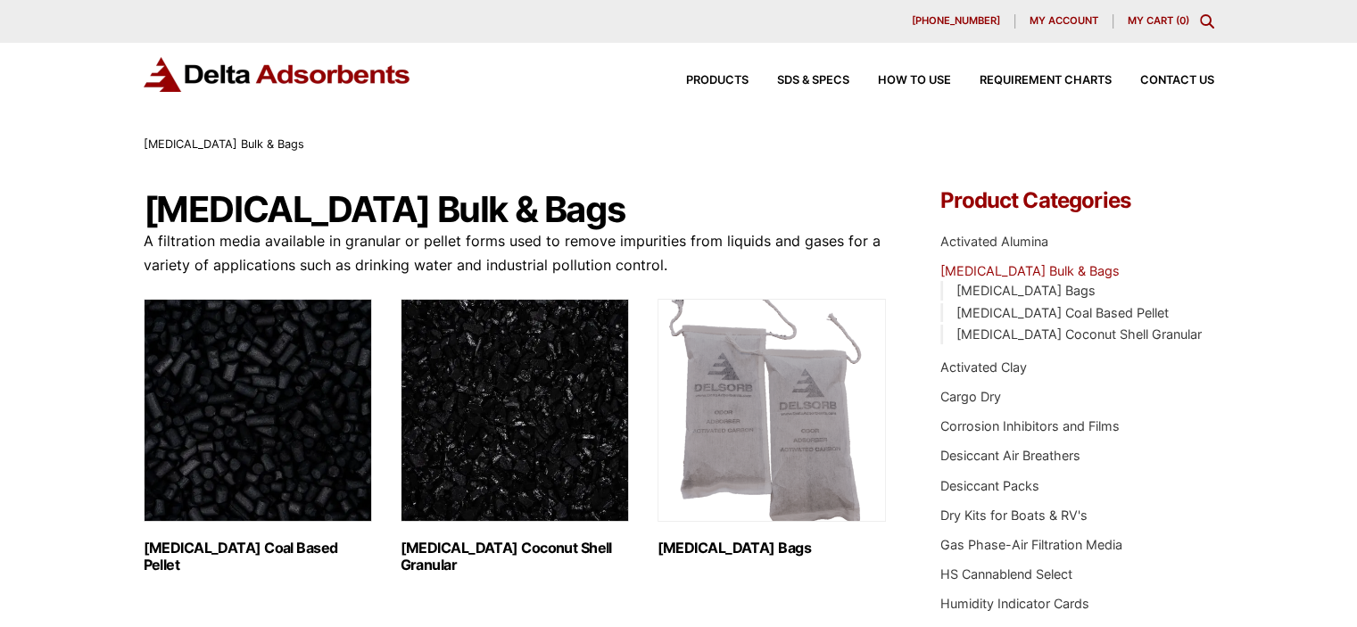
click at [530, 393] on img "Visit product category Activated Carbon Coconut Shell Granular" at bounding box center [515, 410] width 228 height 223
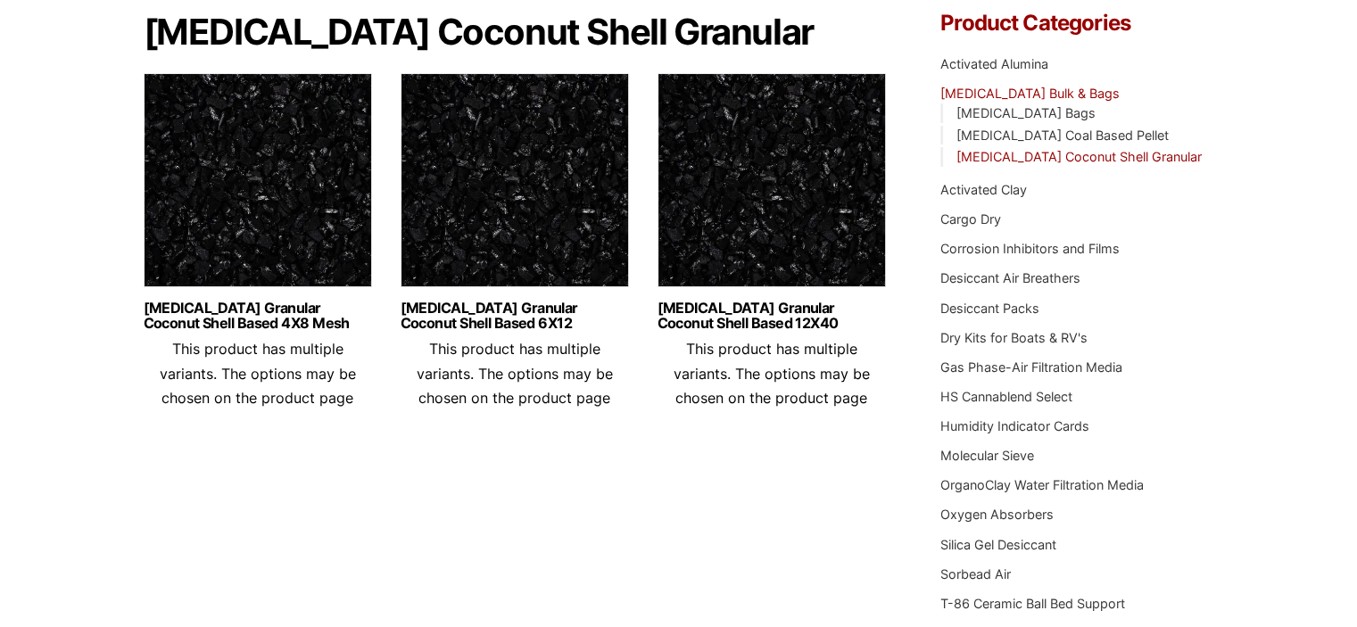
scroll to position [178, 0]
click at [528, 206] on img at bounding box center [515, 183] width 228 height 223
